Goal: Task Accomplishment & Management: Manage account settings

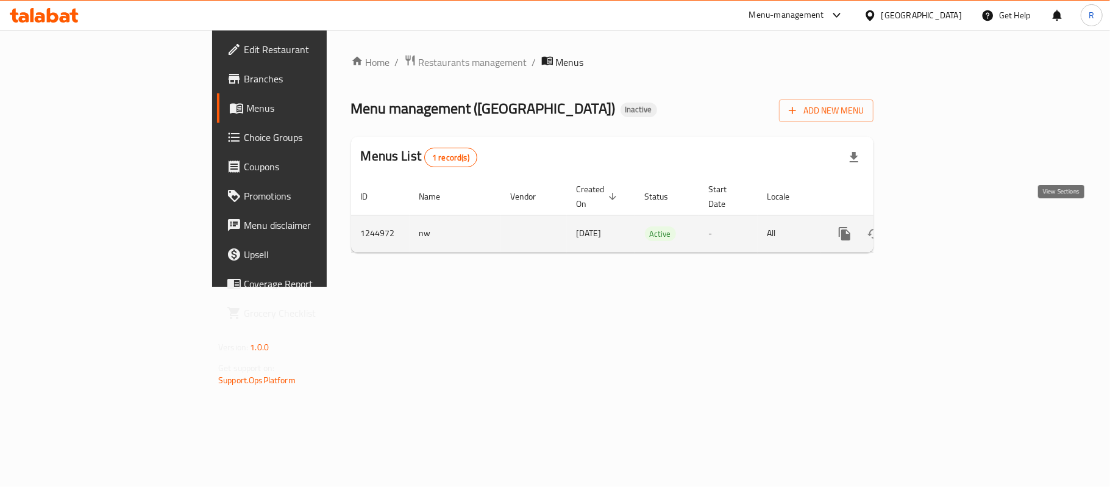
click at [947, 219] on link "enhanced table" at bounding box center [932, 233] width 29 height 29
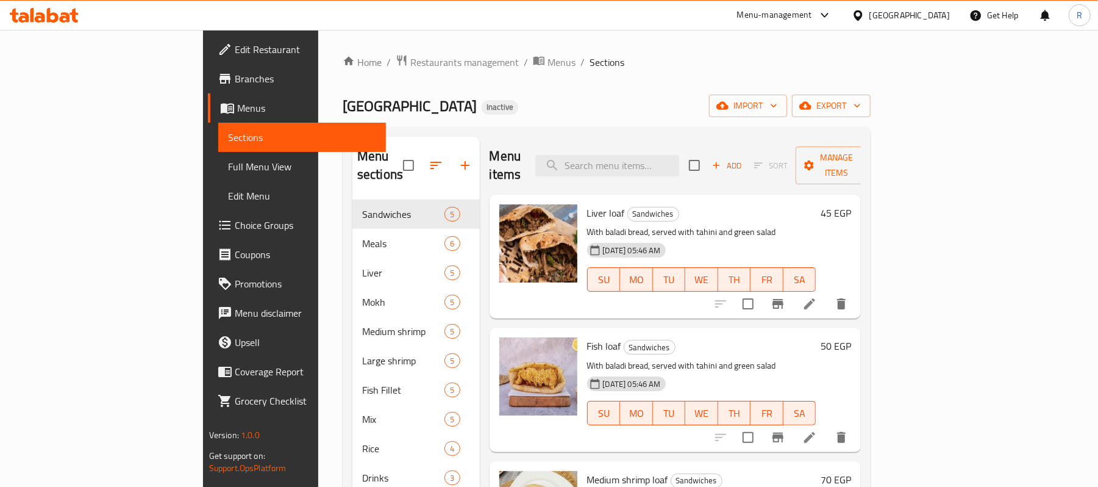
click at [871, 60] on ol "Home / Restaurants management / Menus / Sections" at bounding box center [607, 62] width 528 height 16
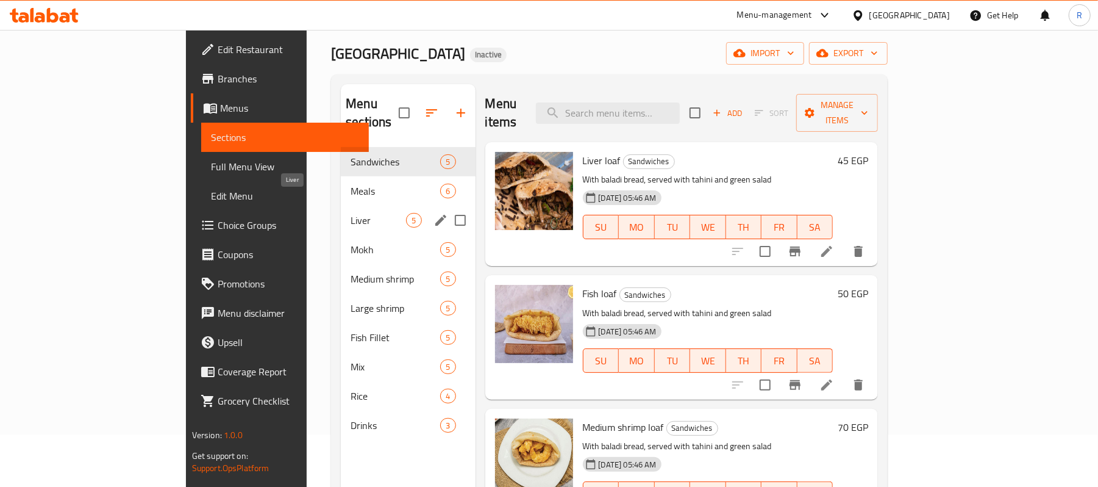
scroll to position [81, 0]
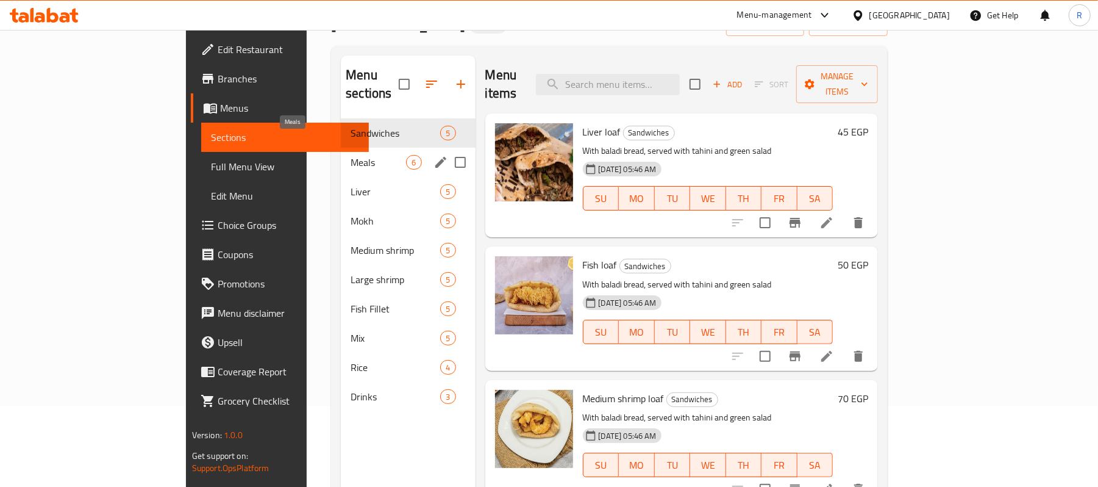
click at [351, 155] on span "Meals" at bounding box center [378, 162] width 55 height 15
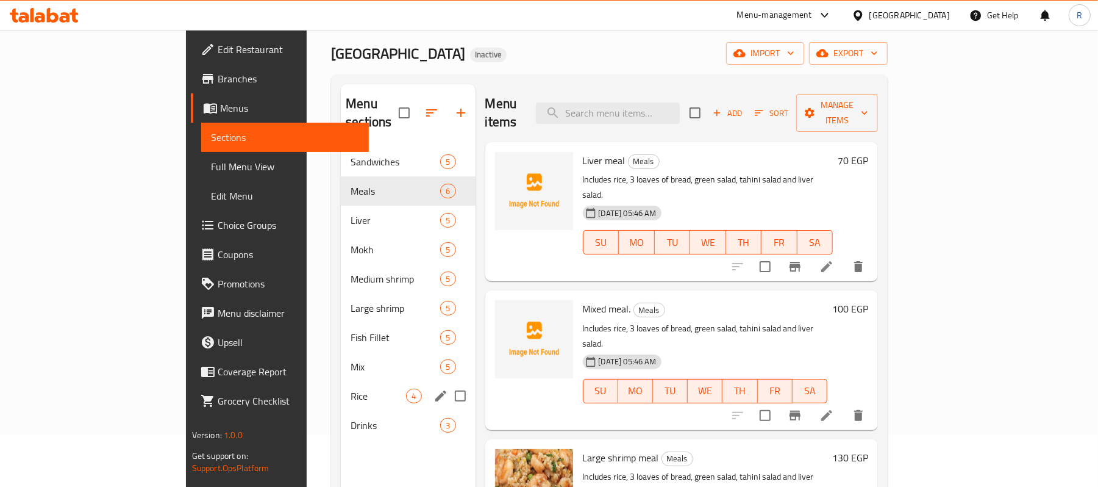
scroll to position [90, 0]
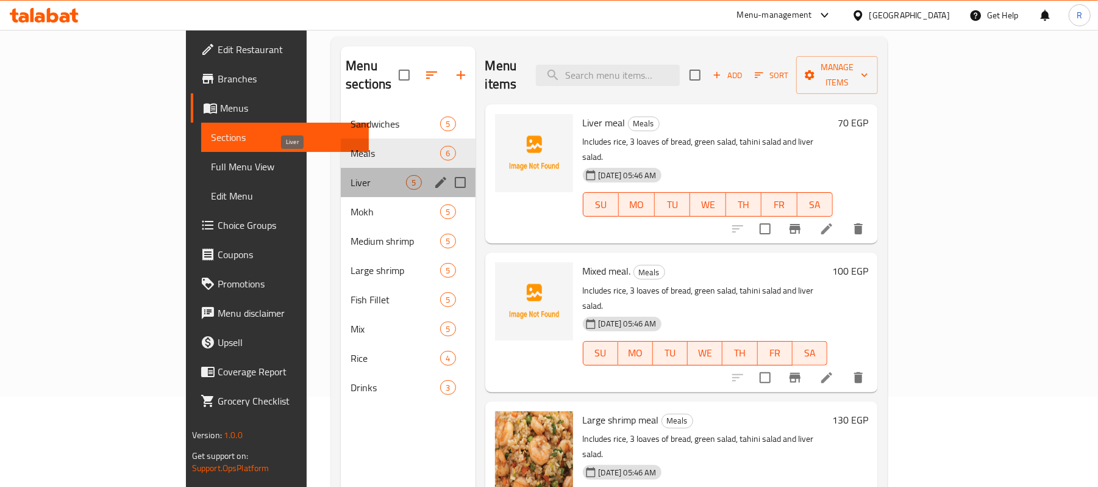
click at [351, 175] on span "Liver" at bounding box center [378, 182] width 55 height 15
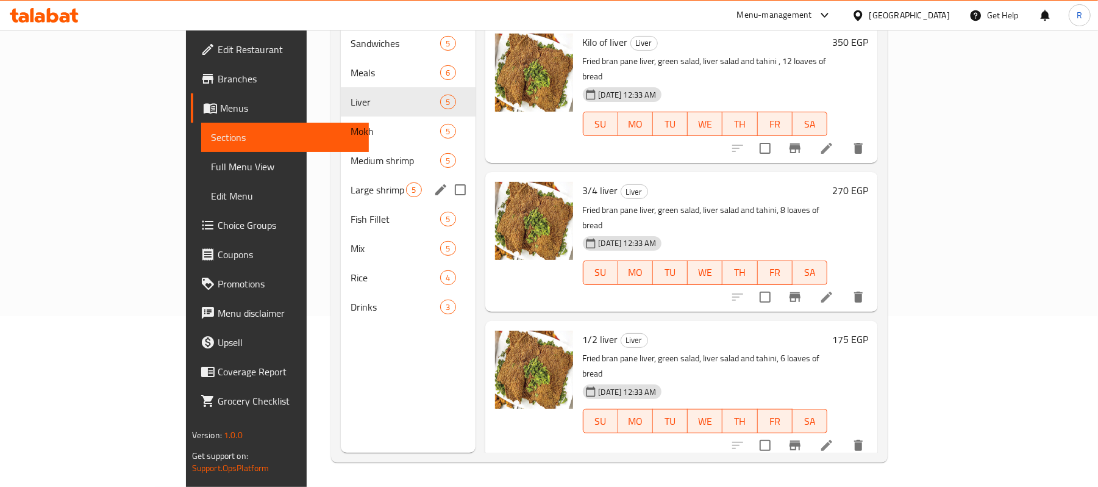
click at [351, 182] on span "Large shrimp" at bounding box center [378, 189] width 55 height 15
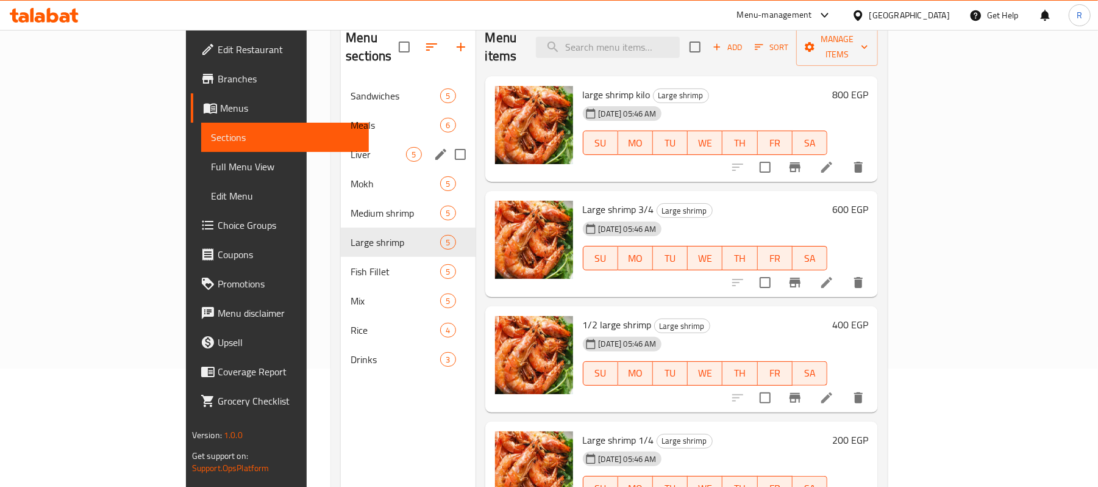
scroll to position [90, 0]
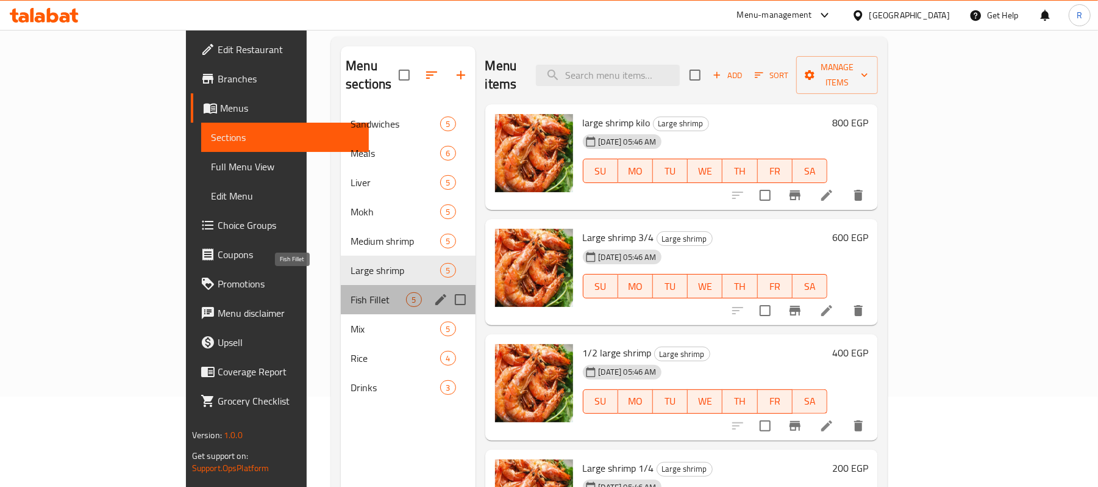
click at [351, 292] on span "Fish Fillet" at bounding box center [378, 299] width 55 height 15
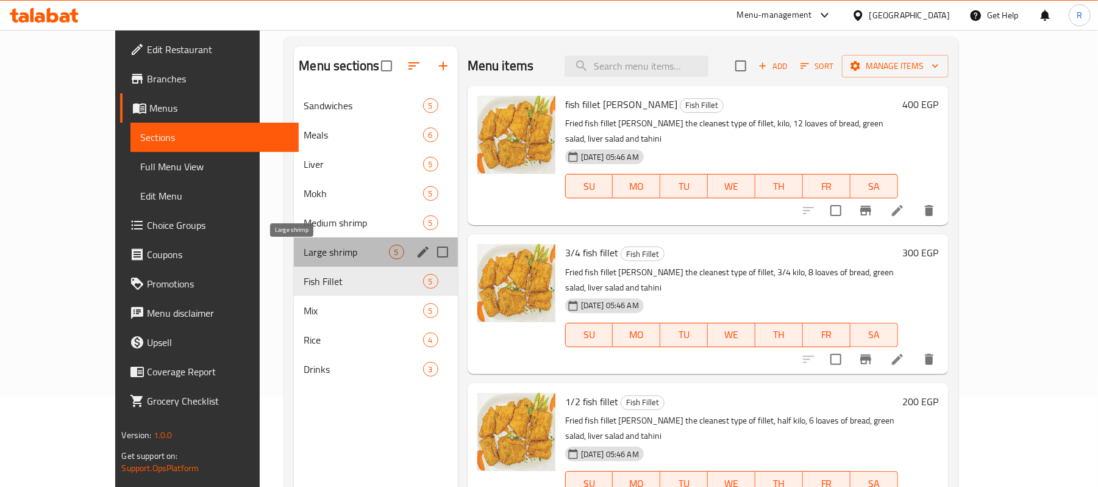
click at [304, 252] on span "Large shrimp" at bounding box center [346, 251] width 85 height 15
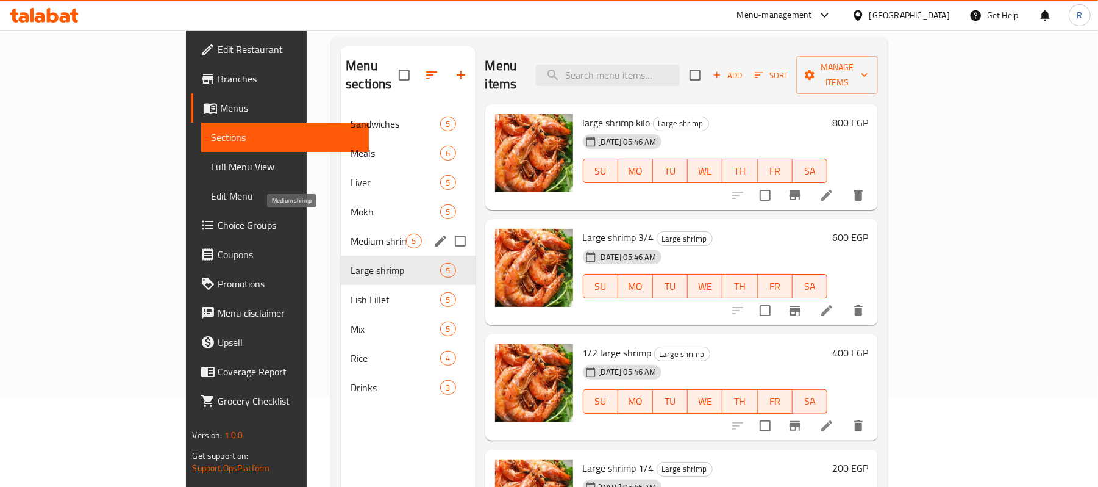
click at [351, 234] on span "Medium shrimp" at bounding box center [378, 241] width 55 height 15
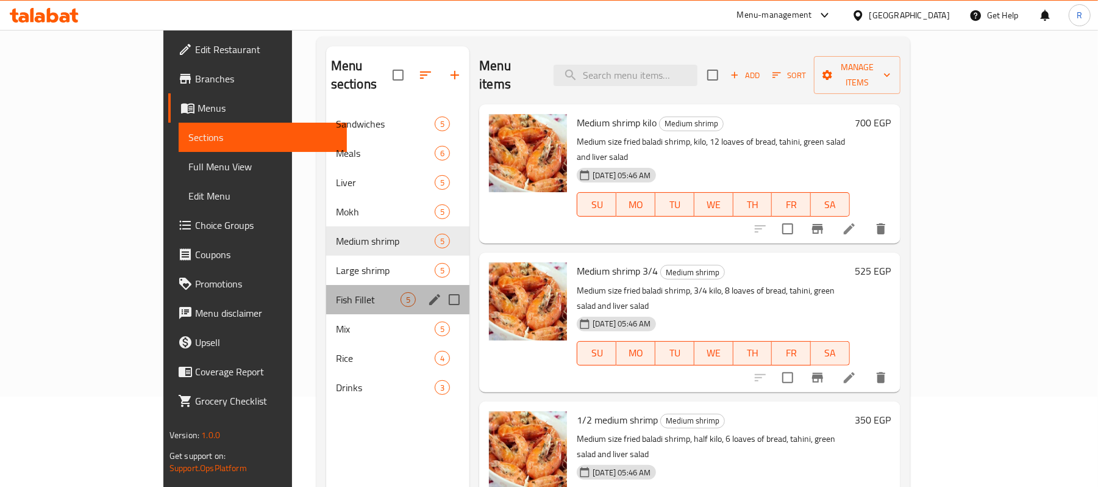
click at [326, 290] on div "Fish Fillet 5" at bounding box center [398, 299] width 144 height 29
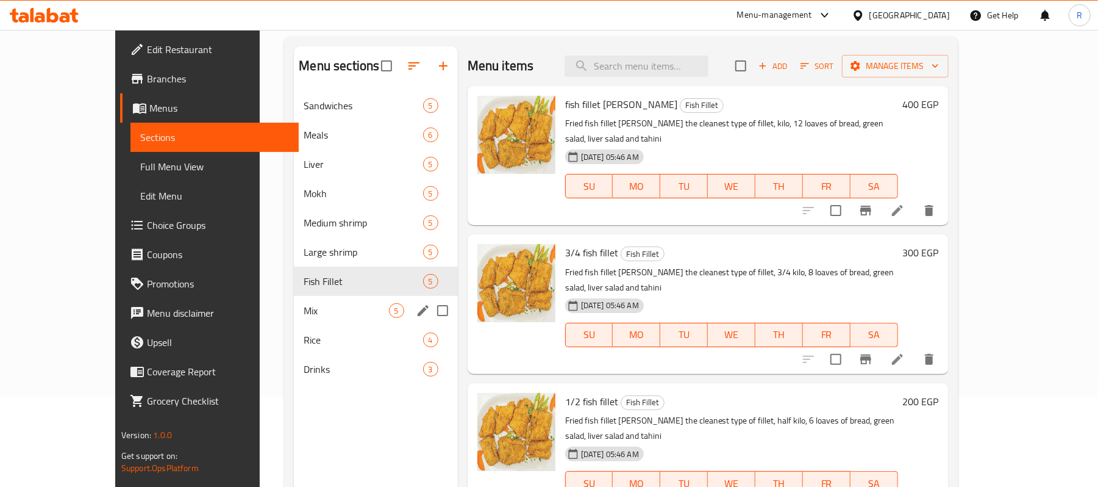
click at [294, 323] on div "Mix 5" at bounding box center [375, 310] width 163 height 29
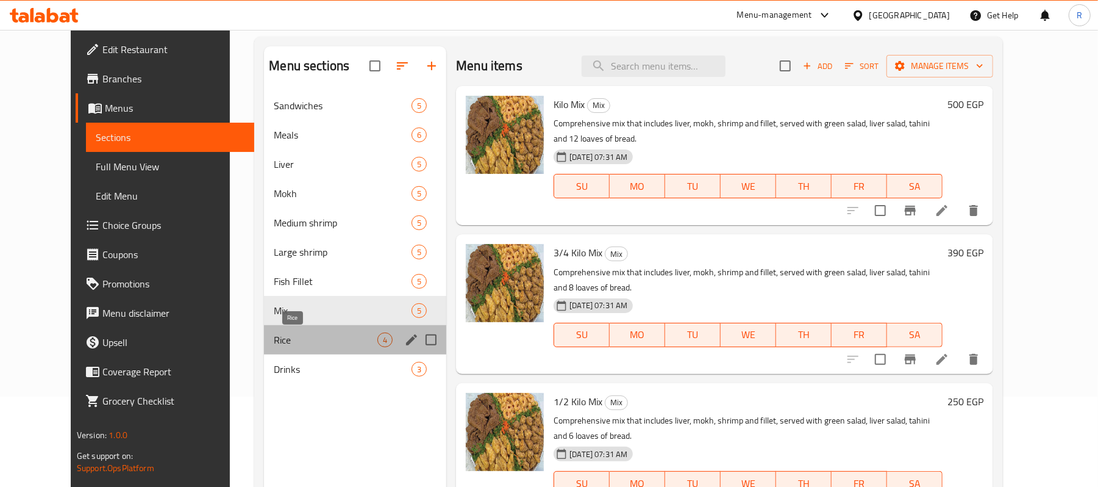
click at [296, 345] on span "Rice" at bounding box center [326, 339] width 104 height 15
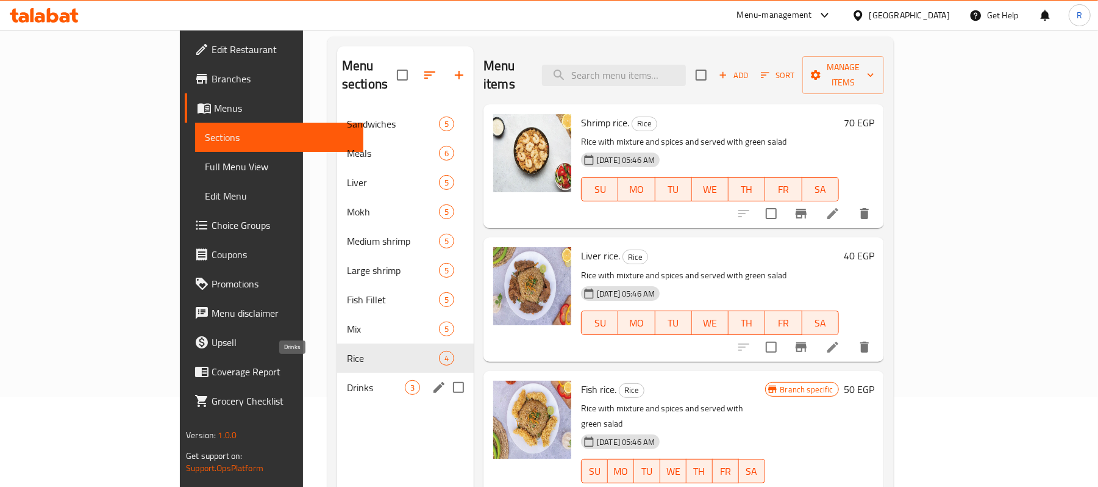
click at [347, 380] on span "Drinks" at bounding box center [376, 387] width 58 height 15
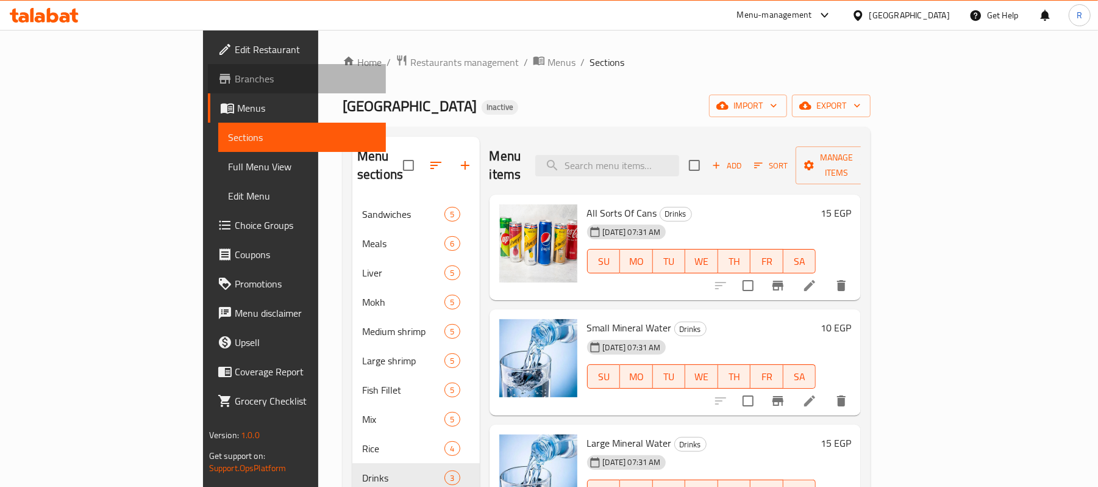
click at [235, 77] on span "Branches" at bounding box center [306, 78] width 142 height 15
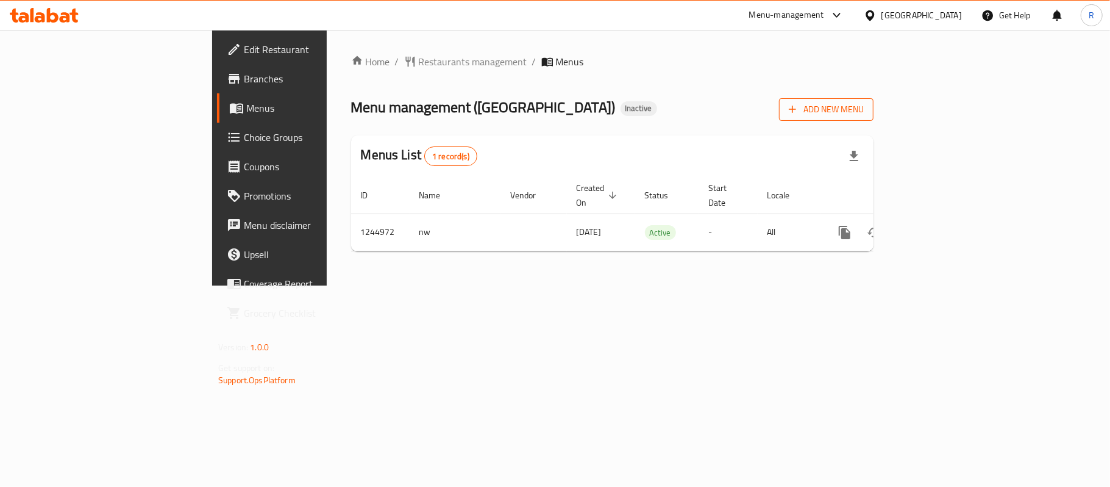
click at [864, 111] on span "Add New Menu" at bounding box center [826, 109] width 75 height 15
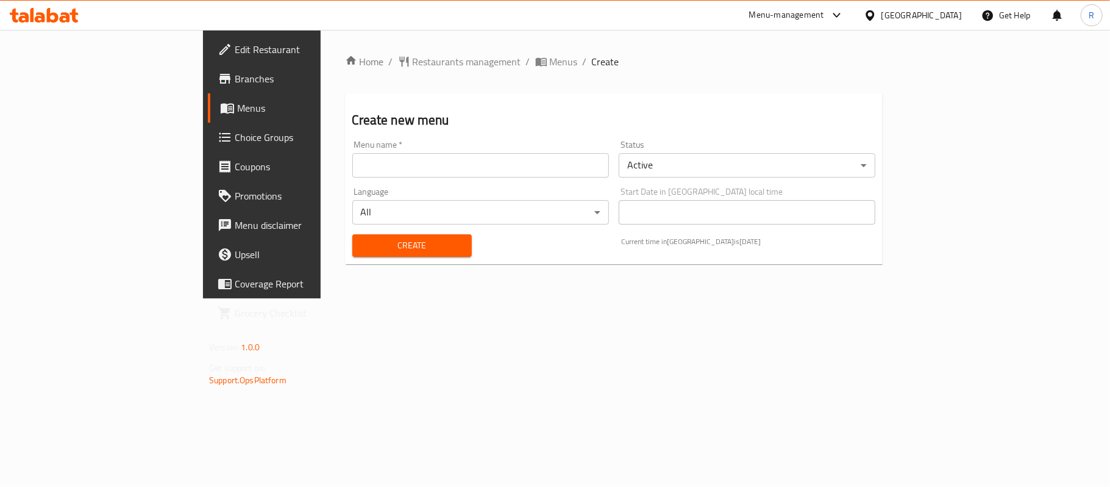
click at [457, 169] on input "text" at bounding box center [480, 165] width 257 height 24
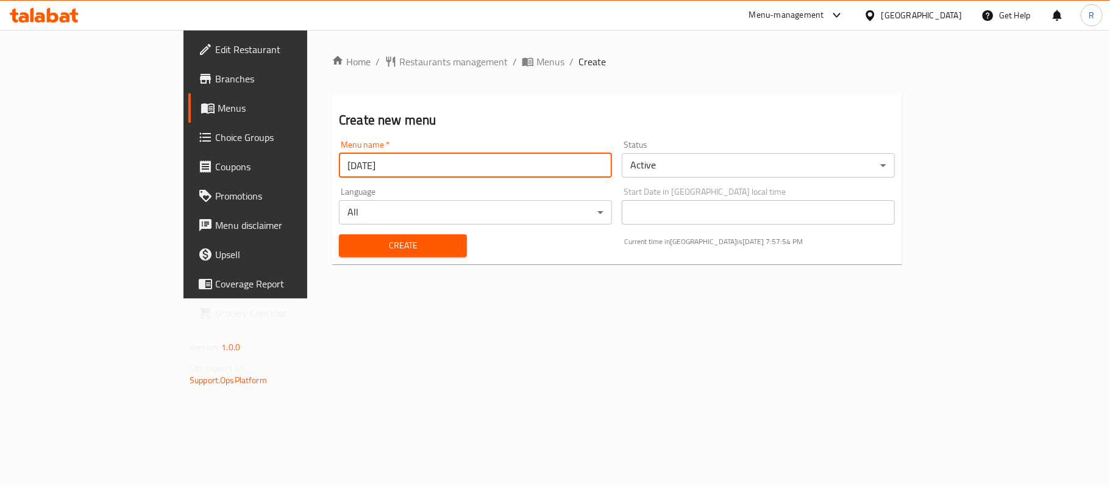
type input "15/9/2025"
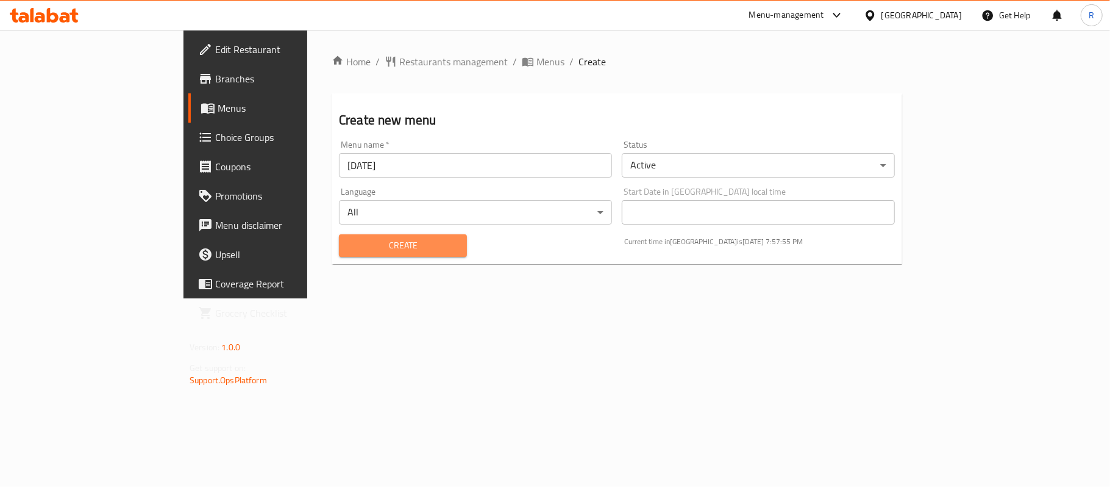
click at [388, 234] on button "Create" at bounding box center [403, 245] width 128 height 23
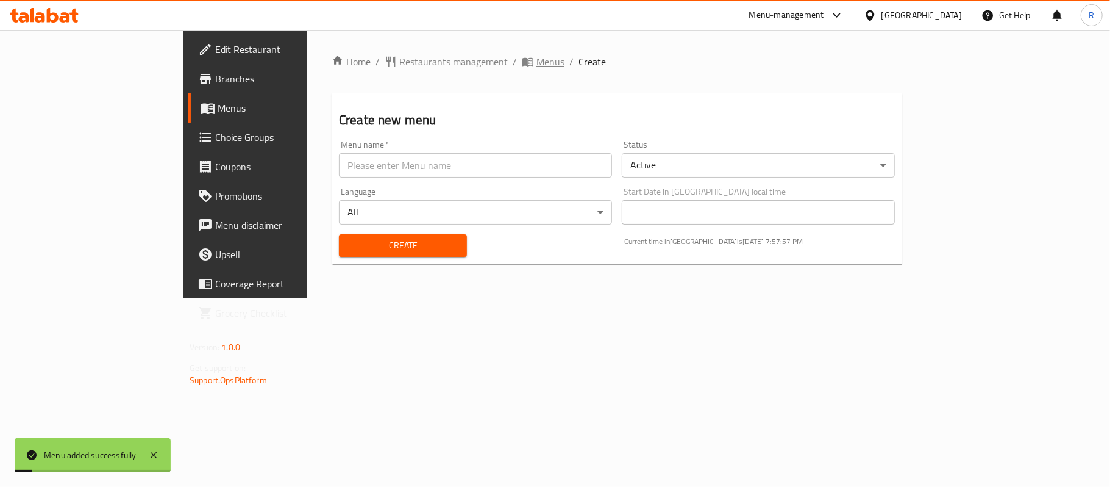
click at [537, 60] on span "Menus" at bounding box center [551, 61] width 28 height 15
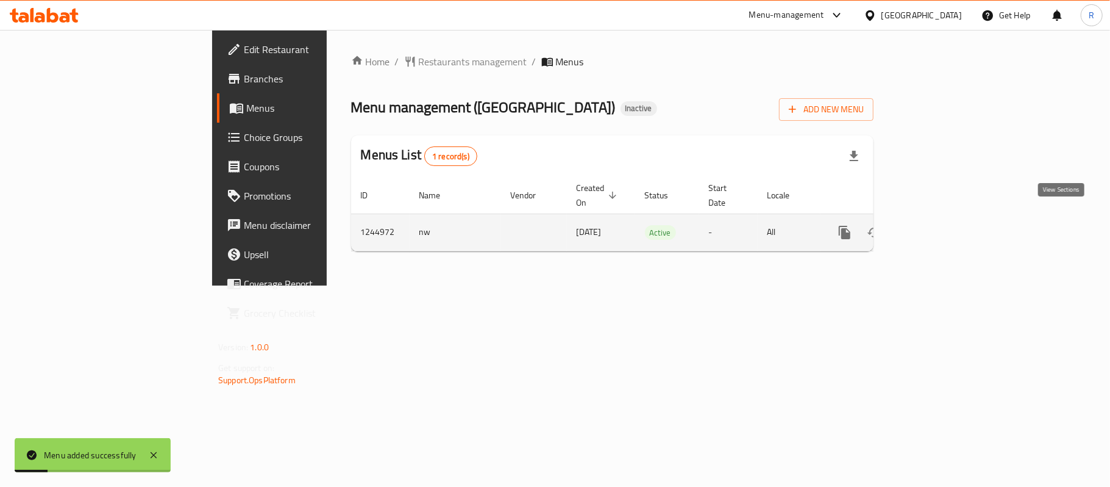
click at [940, 225] on icon "enhanced table" at bounding box center [933, 232] width 15 height 15
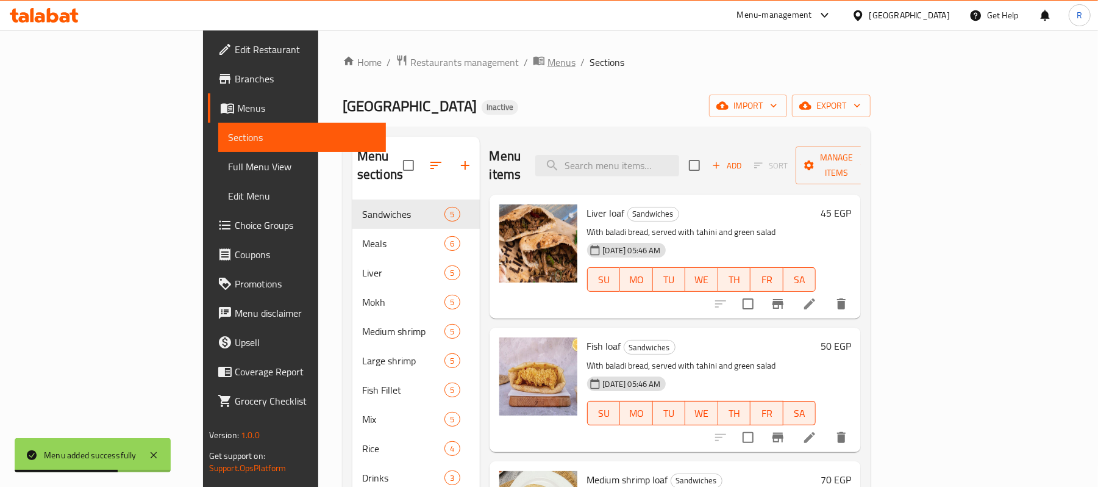
click at [548, 68] on span "Menus" at bounding box center [562, 62] width 28 height 15
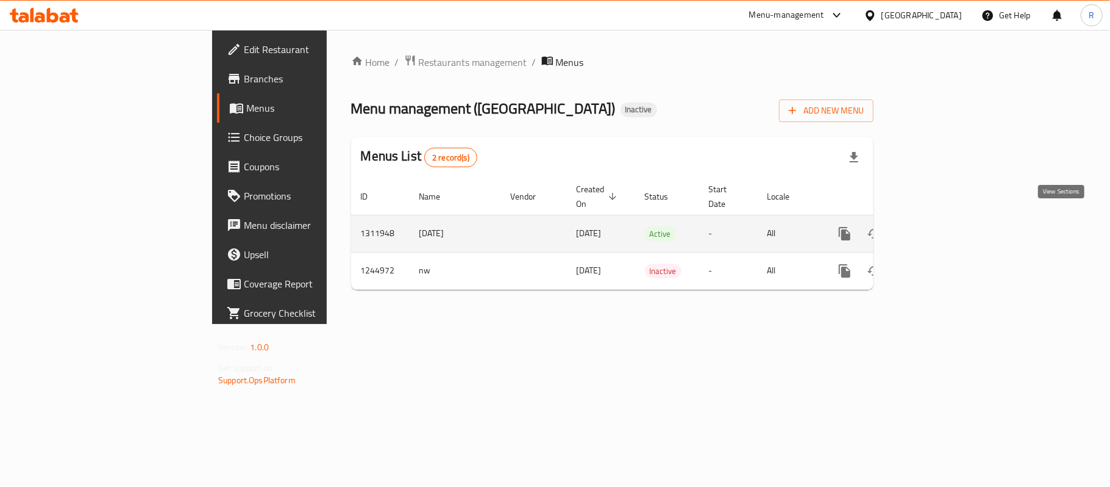
click at [940, 226] on icon "enhanced table" at bounding box center [933, 233] width 15 height 15
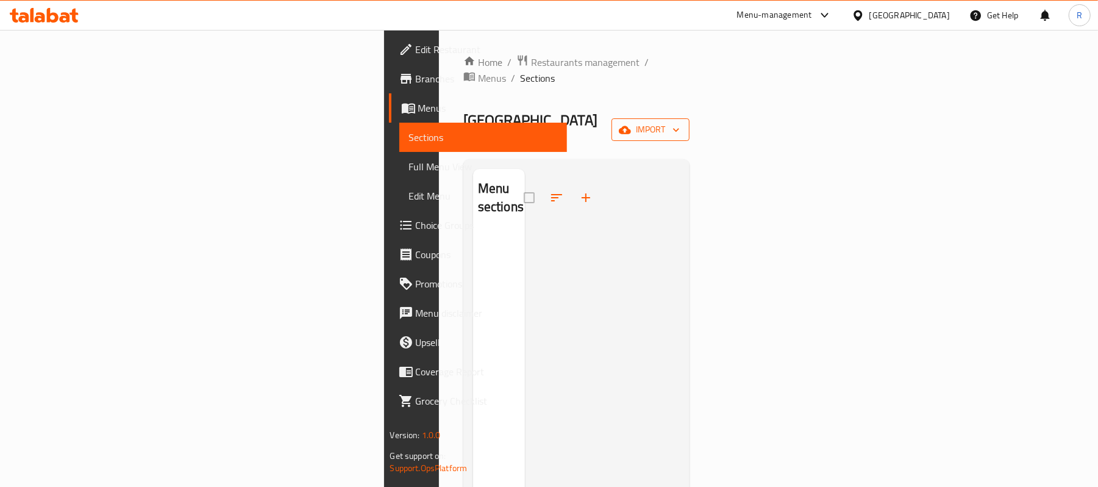
click at [680, 122] on span "import" at bounding box center [650, 129] width 59 height 15
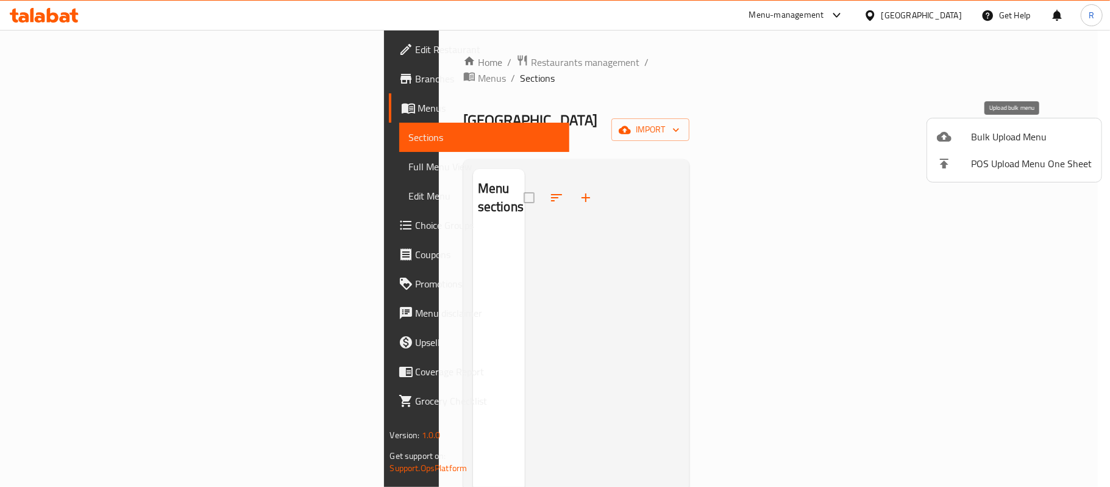
click at [963, 134] on div at bounding box center [954, 136] width 34 height 15
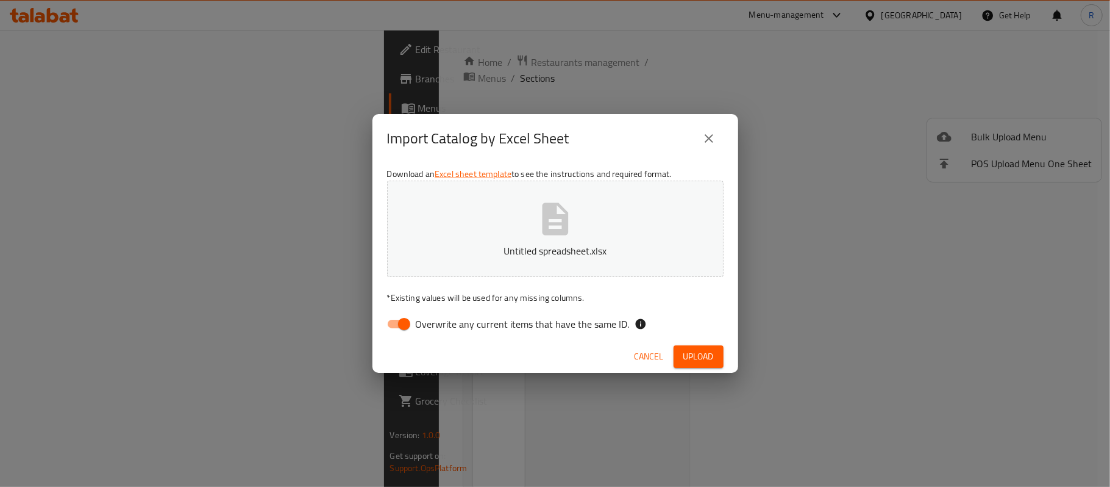
click at [411, 318] on input "Overwrite any current items that have the same ID." at bounding box center [404, 323] width 70 height 23
checkbox input "false"
click at [720, 349] on button "Upload" at bounding box center [699, 356] width 50 height 23
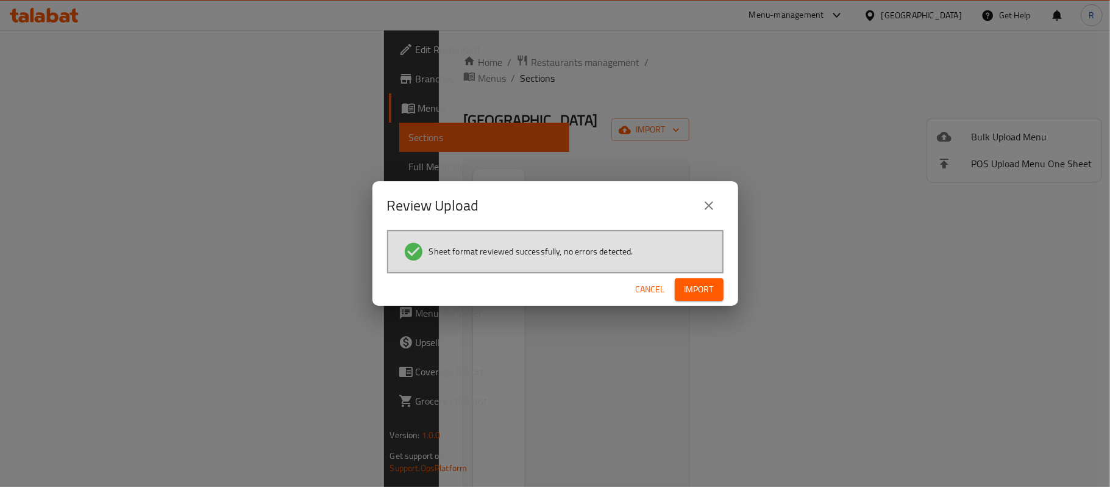
click at [708, 284] on span "Import" at bounding box center [699, 289] width 29 height 15
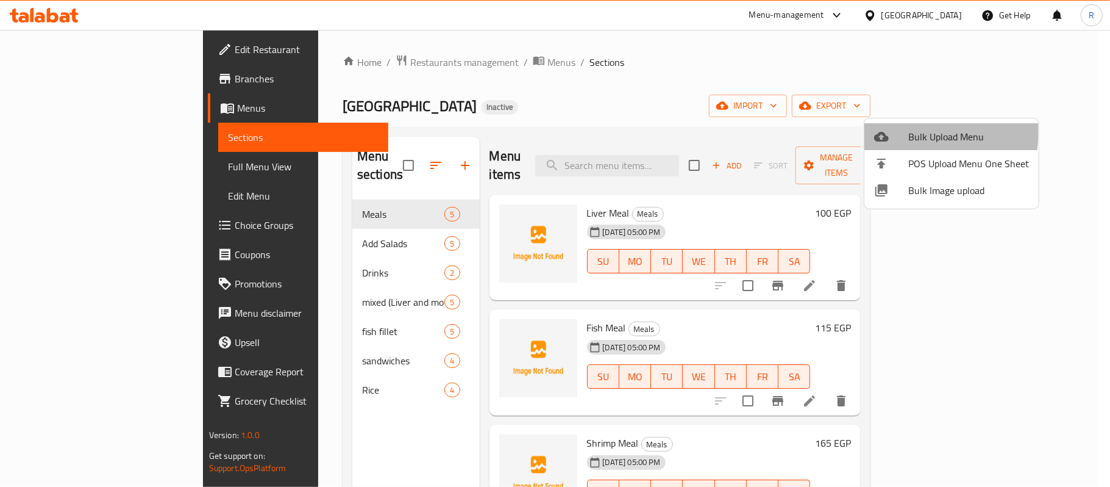
click at [910, 132] on span "Bulk Upload Menu" at bounding box center [968, 136] width 121 height 15
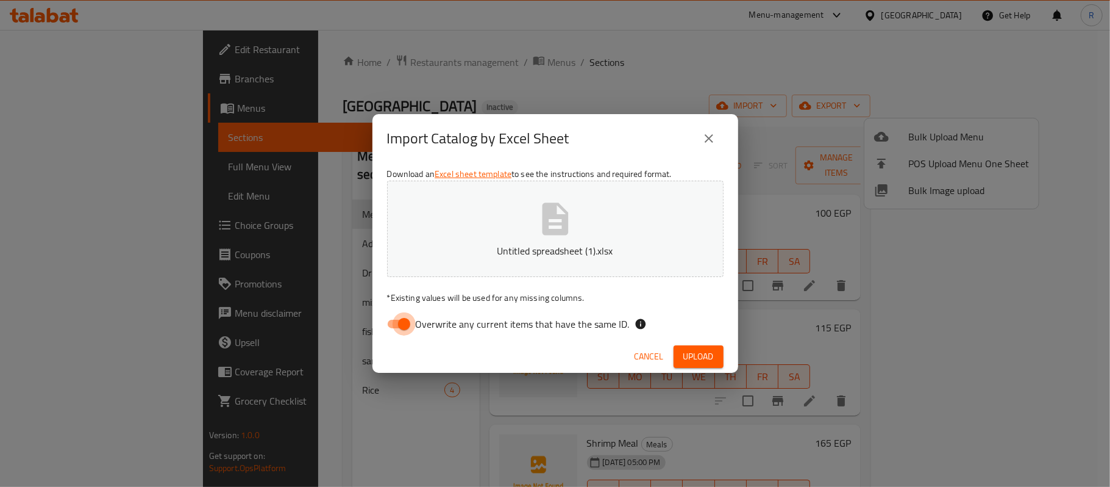
click at [406, 327] on input "Overwrite any current items that have the same ID." at bounding box center [404, 323] width 70 height 23
checkbox input "false"
click at [708, 358] on span "Upload" at bounding box center [698, 356] width 30 height 15
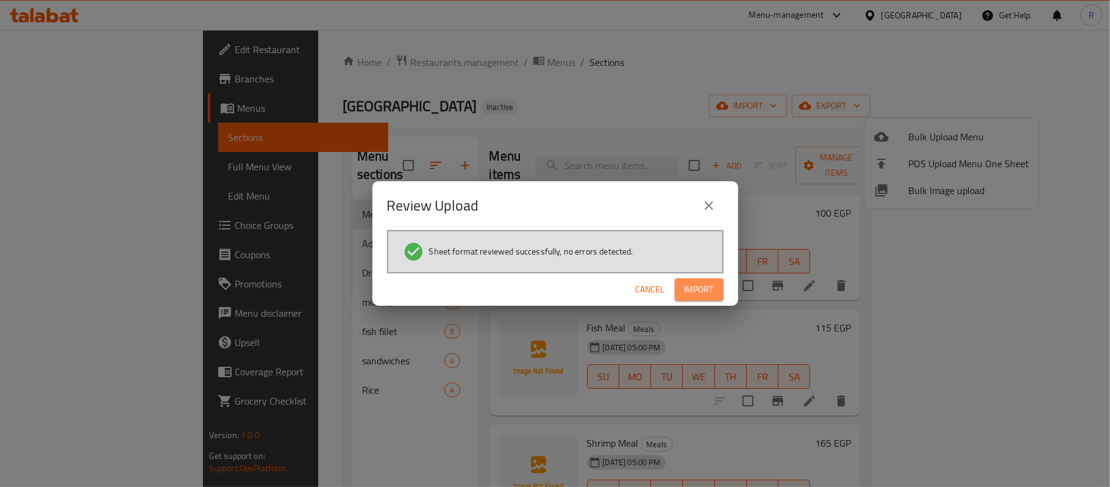
click at [718, 283] on button "Import" at bounding box center [699, 289] width 49 height 23
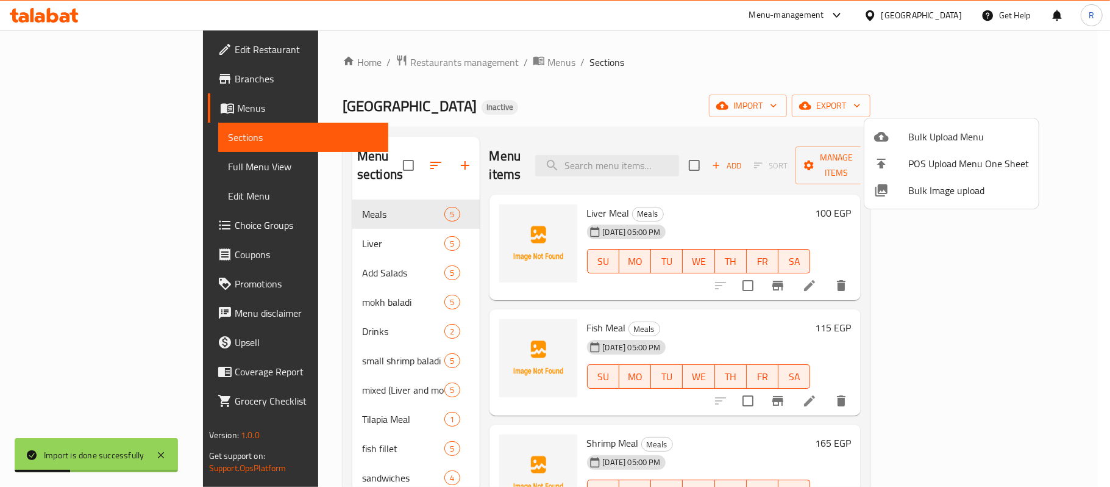
click at [652, 81] on div at bounding box center [555, 243] width 1110 height 487
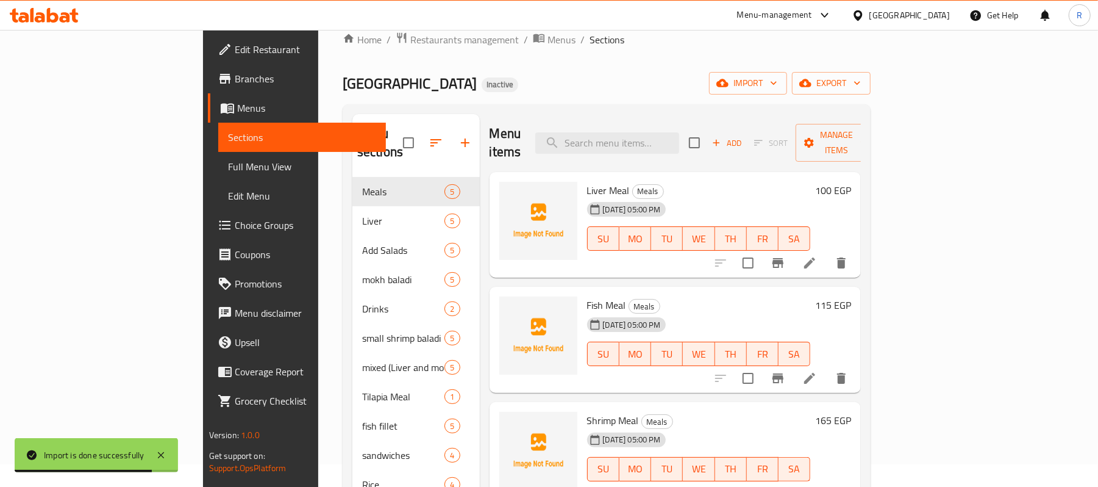
scroll to position [9, 0]
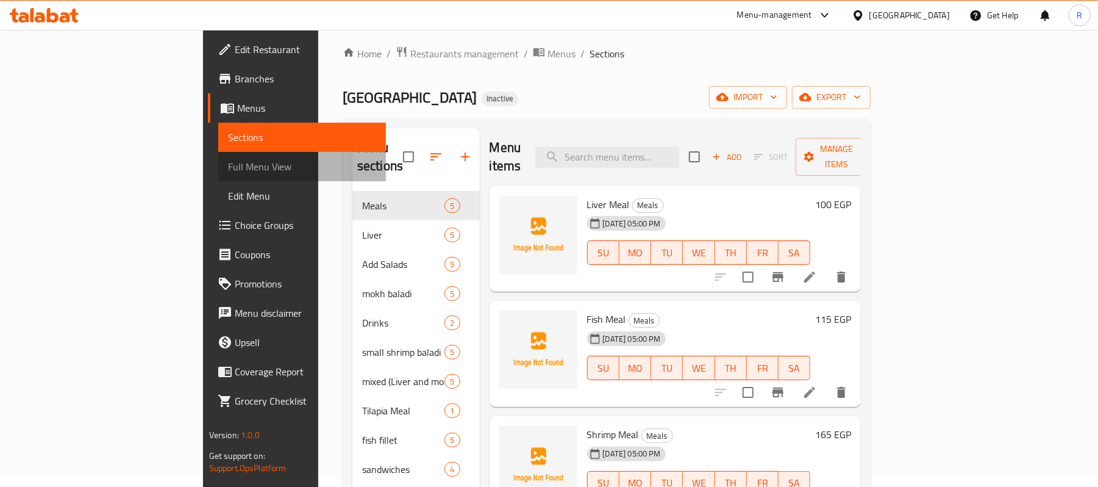
click at [228, 166] on span "Full Menu View" at bounding box center [302, 166] width 149 height 15
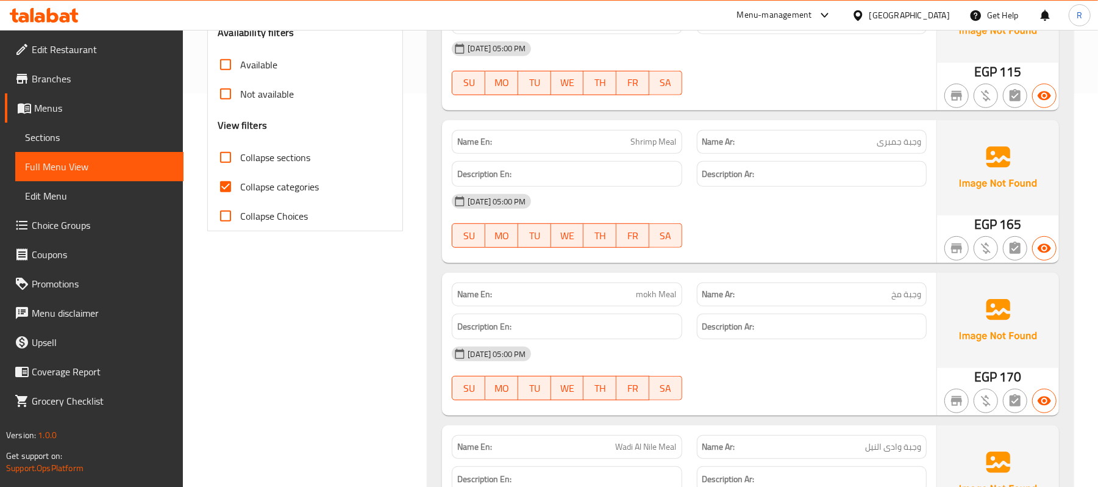
scroll to position [415, 0]
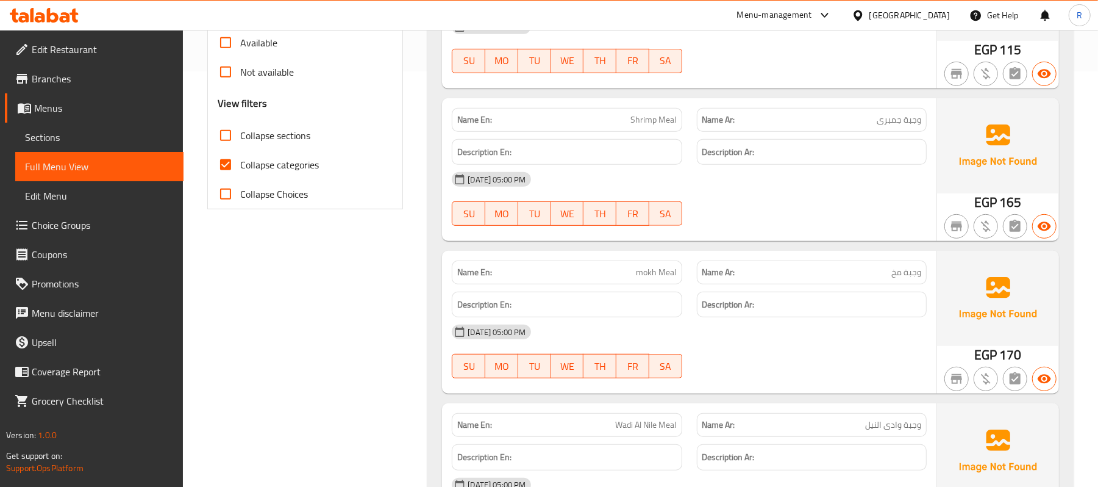
click at [223, 169] on input "Collapse categories" at bounding box center [225, 164] width 29 height 29
checkbox input "false"
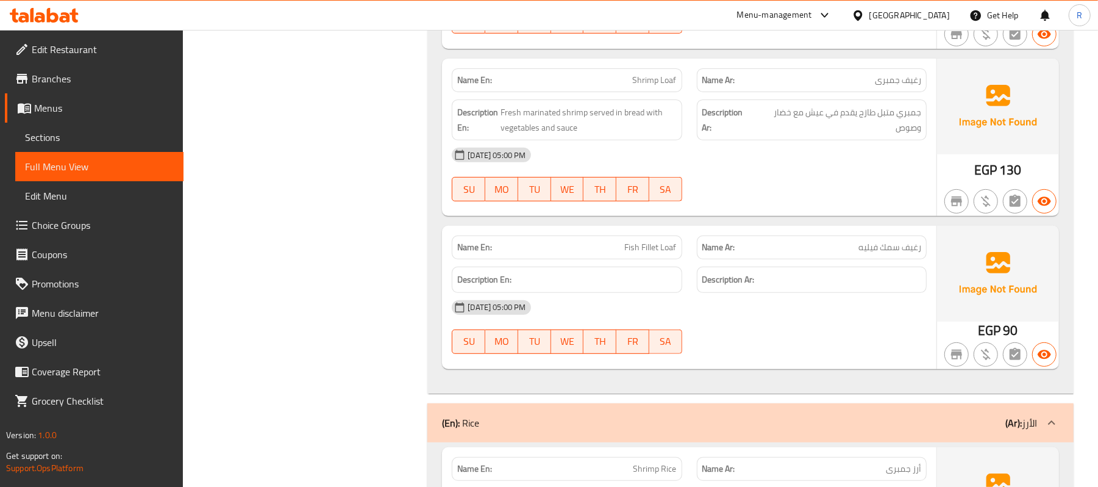
scroll to position [6873, 0]
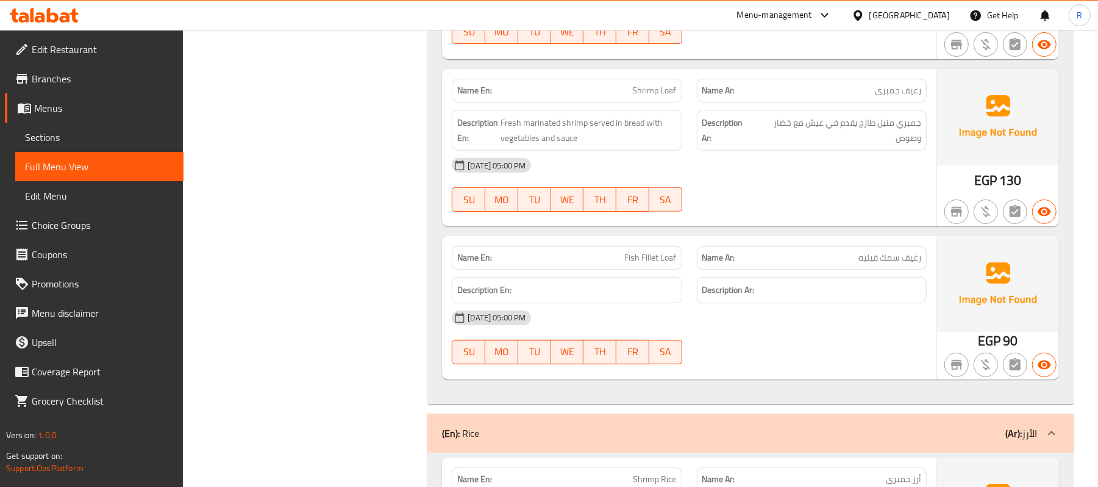
click at [76, 50] on span "Edit Restaurant" at bounding box center [103, 49] width 142 height 15
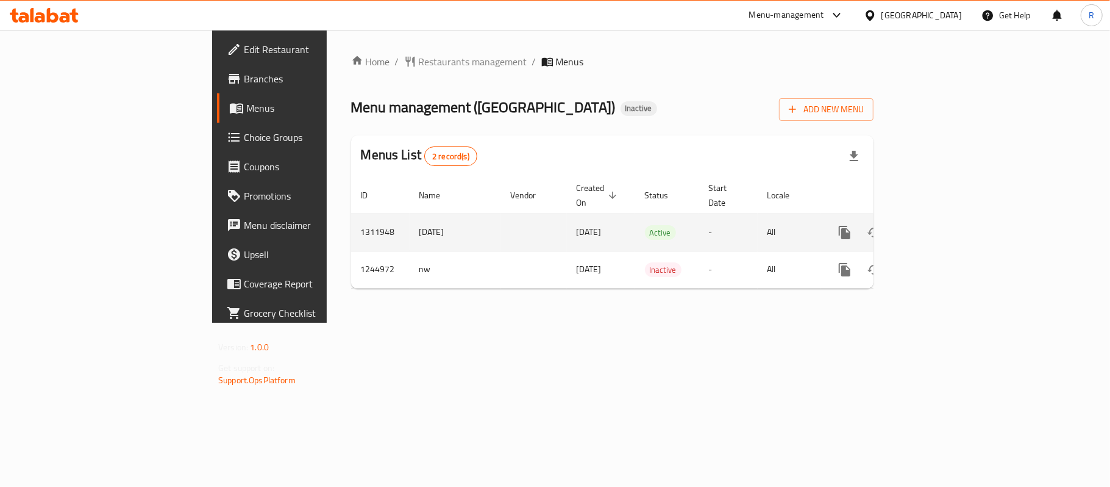
click at [940, 225] on icon "enhanced table" at bounding box center [933, 232] width 15 height 15
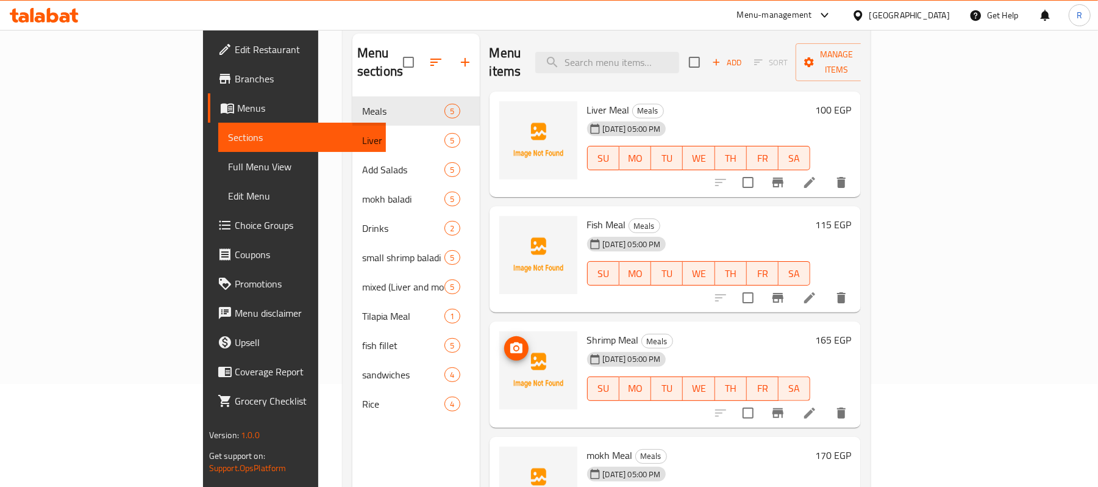
scroll to position [9, 0]
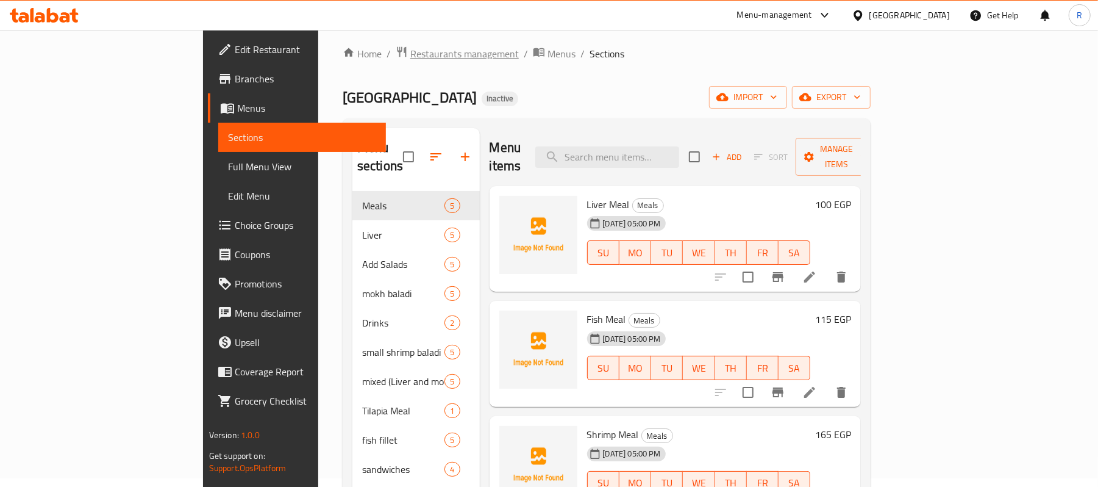
click at [410, 52] on span "Restaurants management" at bounding box center [464, 53] width 109 height 15
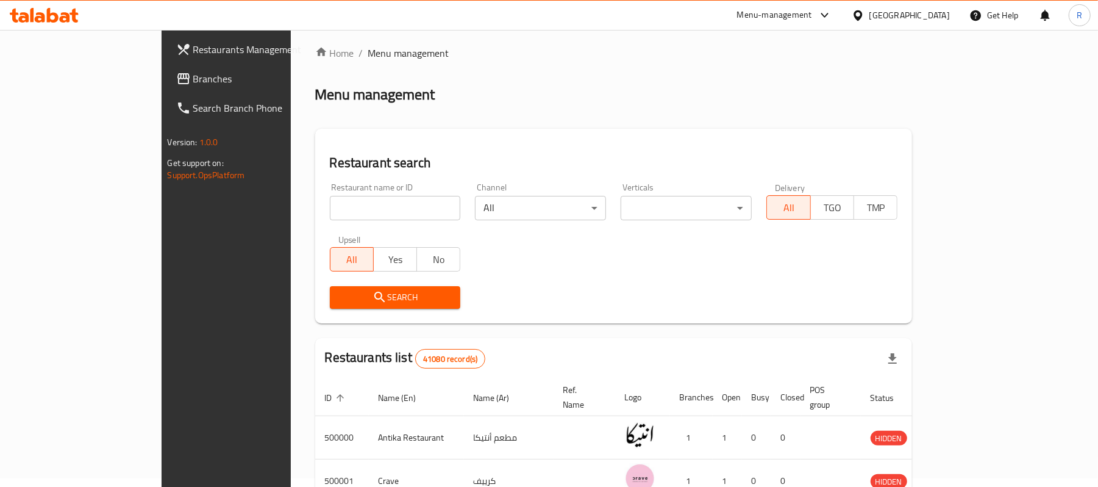
click at [193, 81] on span "Branches" at bounding box center [264, 78] width 142 height 15
